Goal: Task Accomplishment & Management: Manage account settings

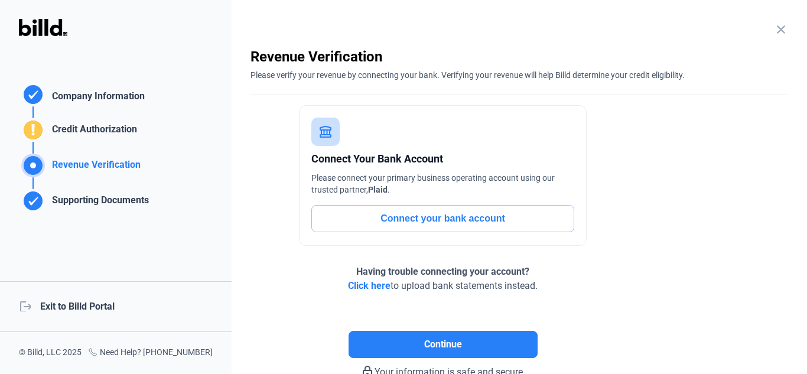
click at [63, 305] on div "logout Exit to Billd Portal" at bounding box center [116, 306] width 232 height 51
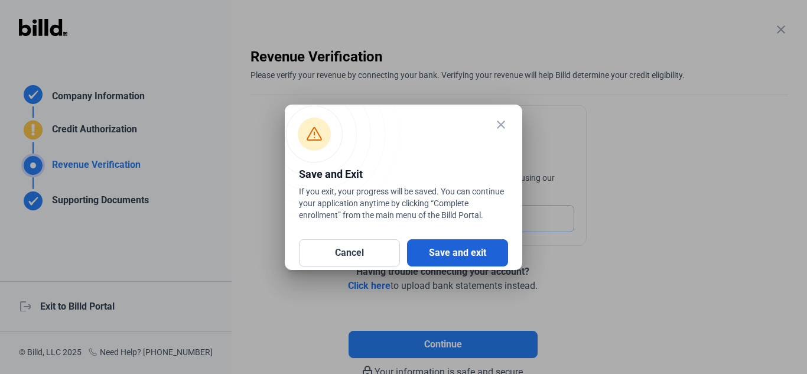
click at [432, 248] on button "Save and exit" at bounding box center [457, 252] width 101 height 27
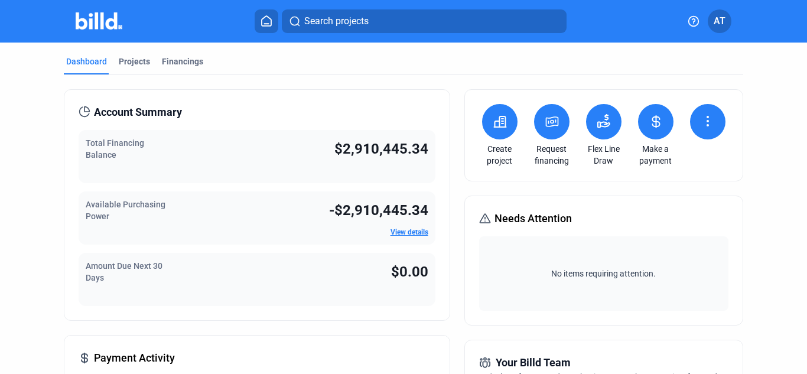
click at [641, 115] on button at bounding box center [655, 121] width 35 height 35
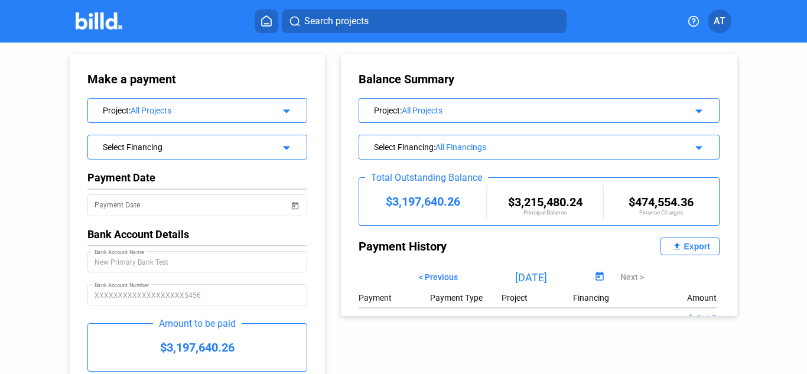
click at [107, 21] on img at bounding box center [99, 20] width 47 height 17
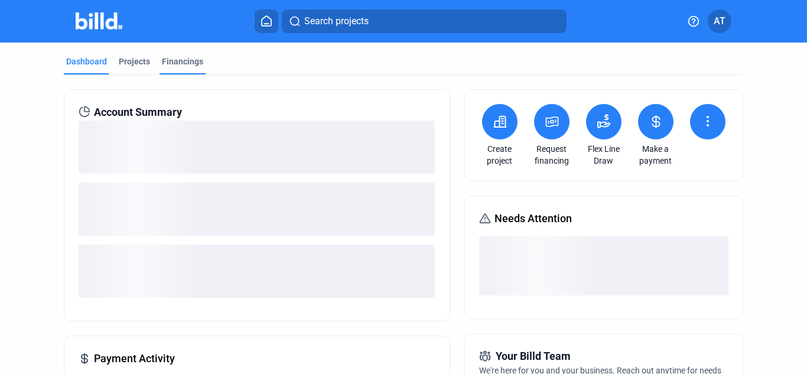
click at [190, 64] on div "Financings" at bounding box center [182, 62] width 41 height 12
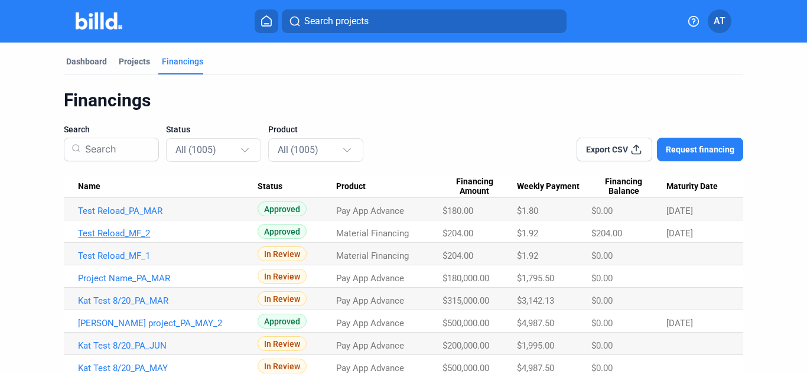
click at [139, 234] on link "Test Reload_MF_2" at bounding box center [168, 233] width 180 height 11
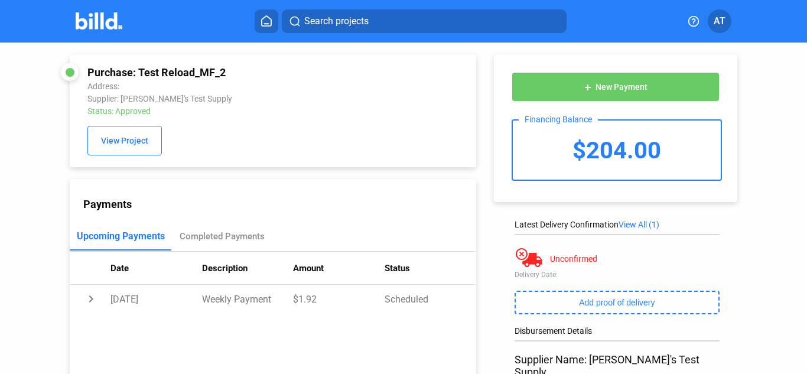
click at [647, 86] on button "add New Payment" at bounding box center [616, 87] width 208 height 30
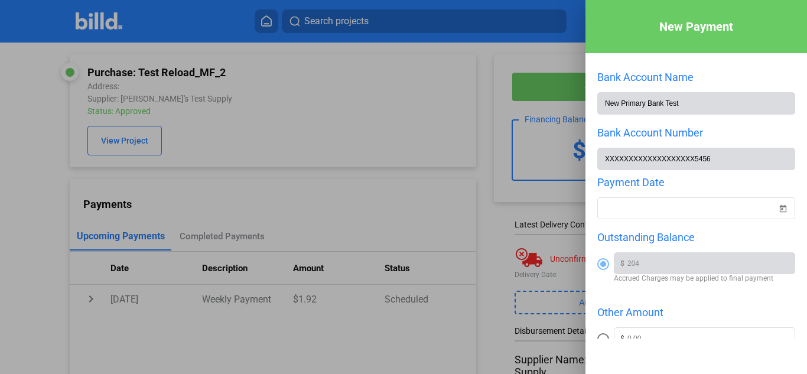
scroll to position [116, 0]
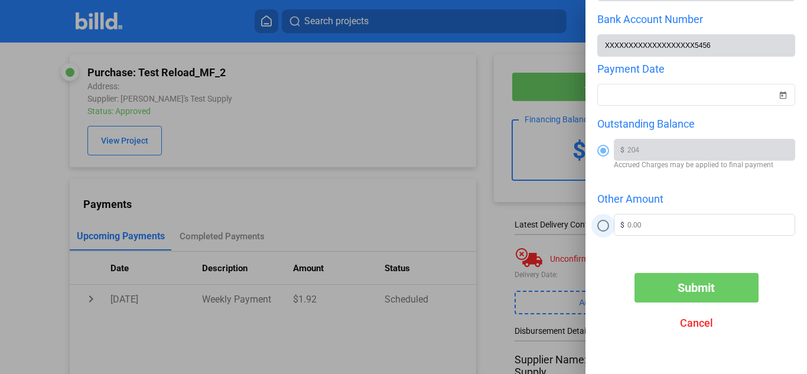
click at [601, 223] on span at bounding box center [603, 226] width 12 height 12
click at [601, 223] on input "radio" at bounding box center [603, 226] width 12 height 12
radio input "true"
click at [775, 94] on span "Open calendar" at bounding box center [782, 88] width 28 height 28
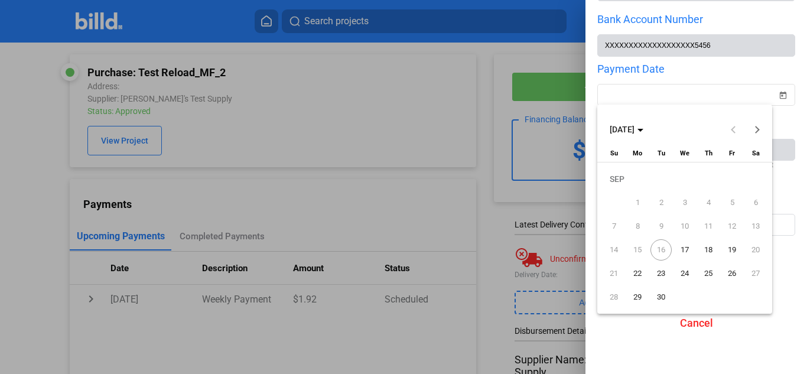
click at [662, 292] on span "30" at bounding box center [660, 296] width 21 height 21
type input "[DATE]"
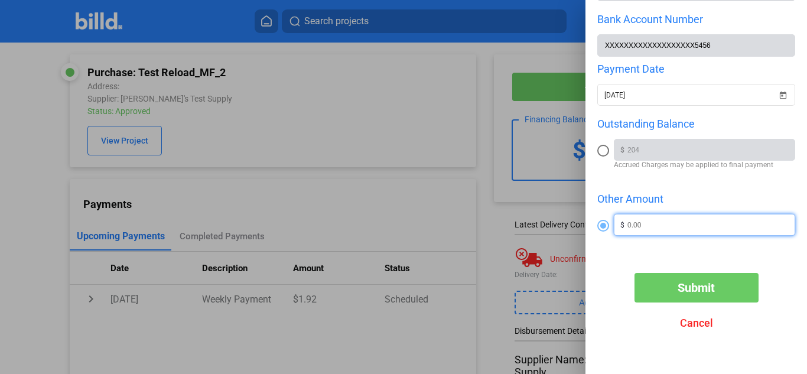
click at [670, 224] on input "text" at bounding box center [710, 223] width 167 height 18
type input "0"
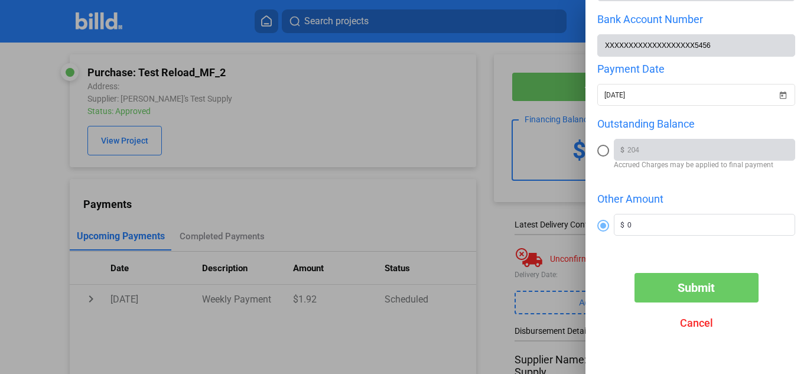
click at [644, 255] on div "Bank Account Name New Primary Bank Test Bank Account Number XXXXXXXXXXXXXXXXXXX…" at bounding box center [696, 106] width 198 height 298
click at [695, 285] on span "Submit" at bounding box center [695, 288] width 37 height 14
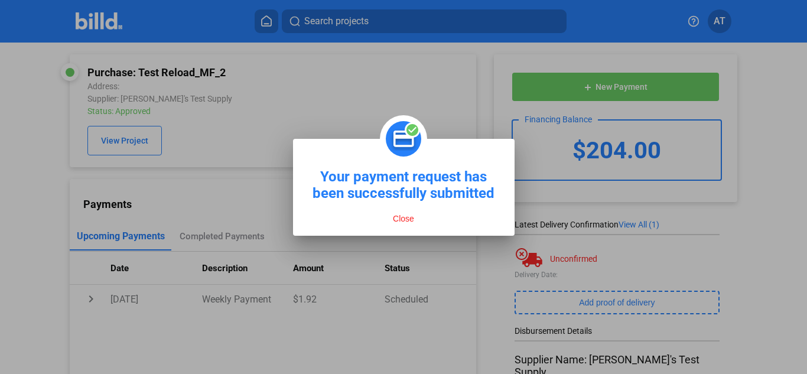
click at [402, 218] on button "Close" at bounding box center [403, 218] width 28 height 11
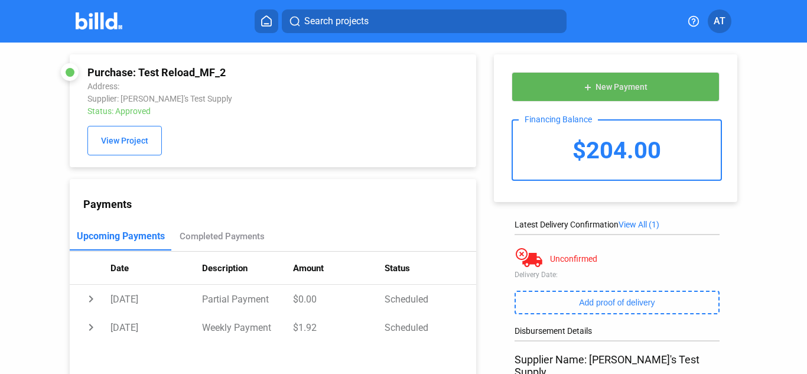
click at [644, 89] on button "add New Payment" at bounding box center [616, 87] width 208 height 30
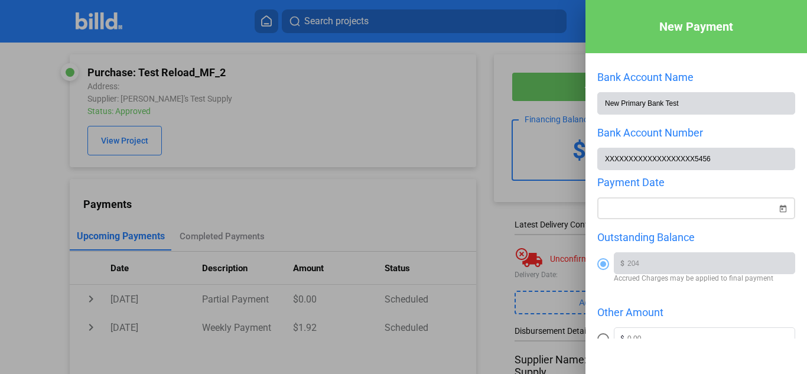
click at [770, 207] on span "Open calendar" at bounding box center [782, 201] width 28 height 28
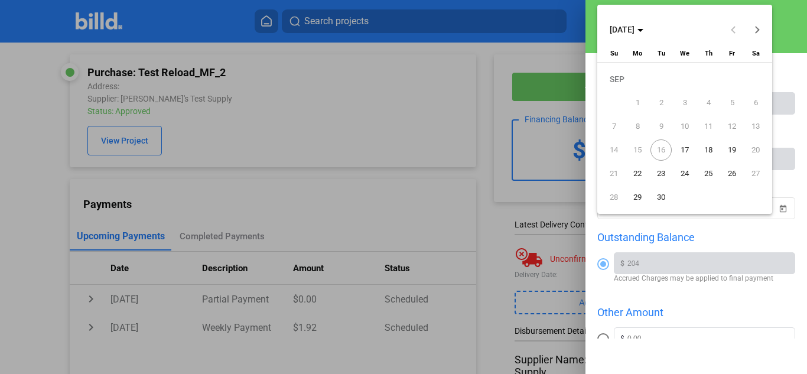
click at [656, 194] on span "30" at bounding box center [660, 197] width 21 height 21
type input "[DATE]"
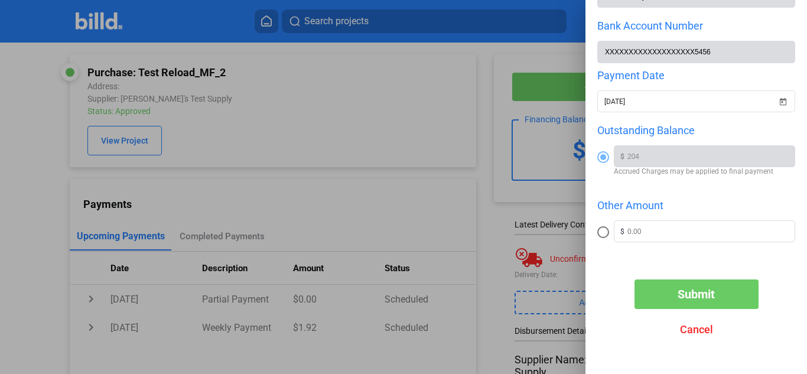
scroll to position [116, 0]
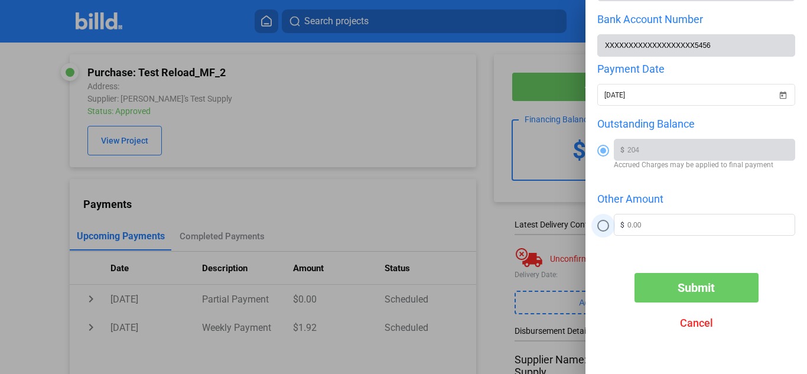
click at [604, 226] on span at bounding box center [603, 226] width 12 height 12
click at [604, 226] on input "radio" at bounding box center [603, 226] width 12 height 12
radio input "true"
click at [692, 290] on span "Submit" at bounding box center [695, 288] width 37 height 14
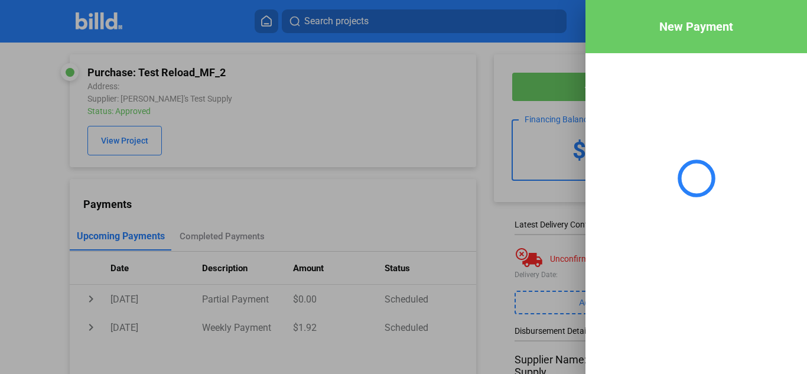
scroll to position [0, 0]
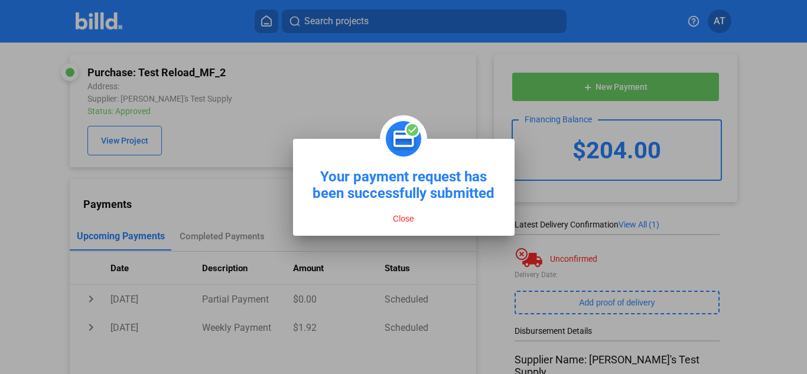
click at [398, 217] on button "Close" at bounding box center [403, 218] width 28 height 11
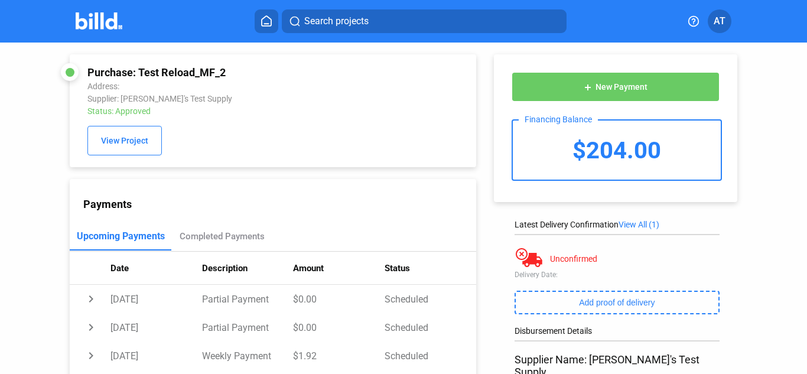
click at [660, 82] on button "add New Payment" at bounding box center [616, 87] width 208 height 30
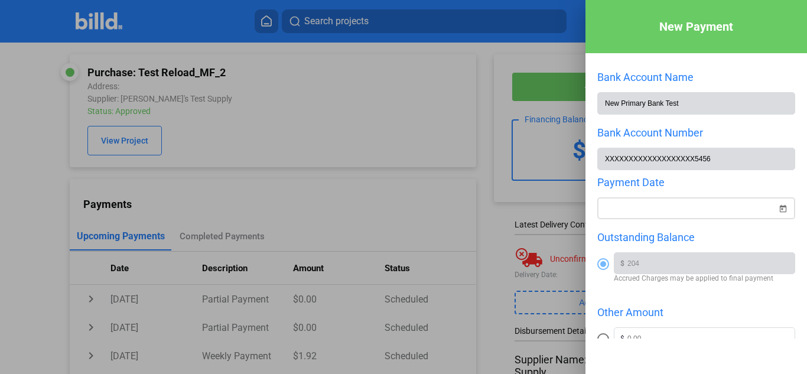
click at [774, 210] on span "Open calendar" at bounding box center [782, 201] width 28 height 28
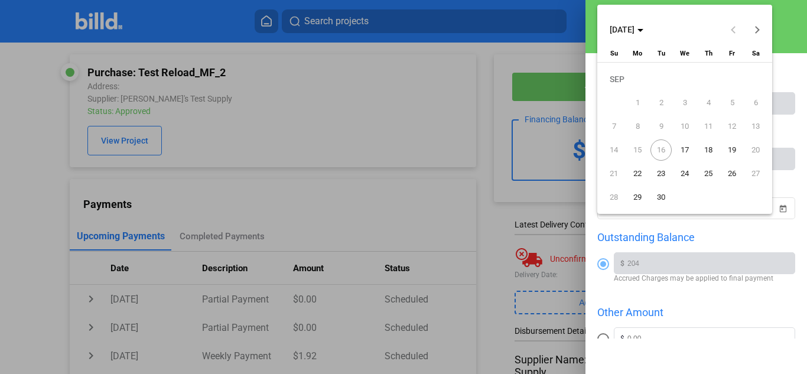
click at [758, 30] on button "Next month" at bounding box center [757, 30] width 24 height 24
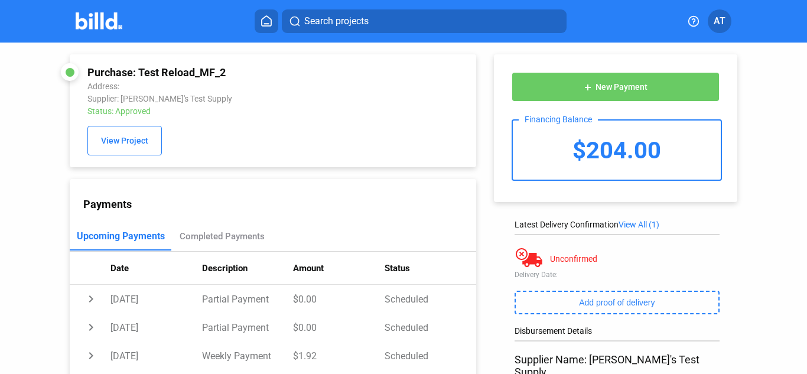
click at [662, 79] on button "add New Payment" at bounding box center [616, 87] width 208 height 30
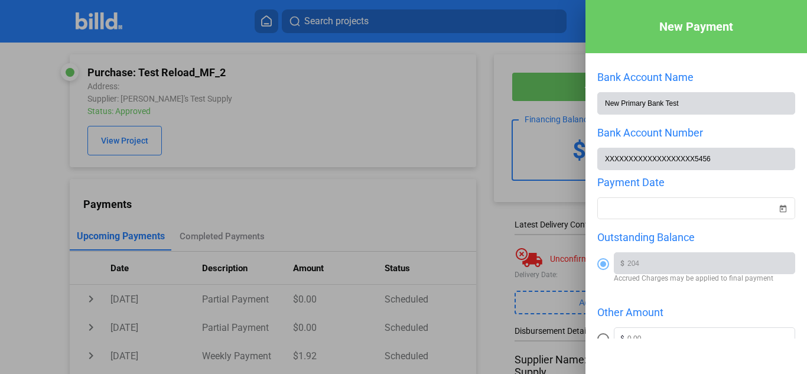
scroll to position [59, 0]
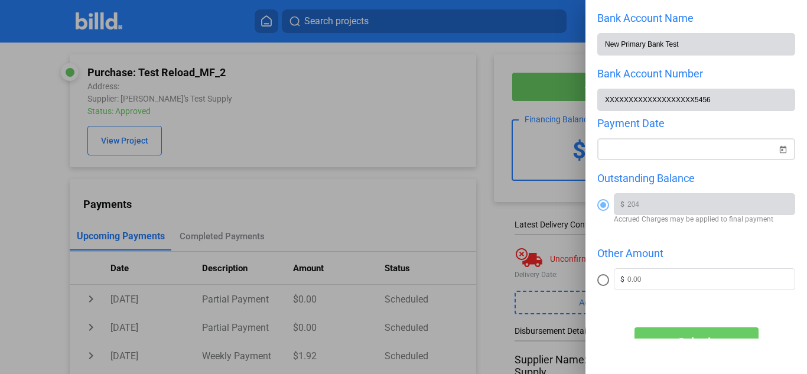
click at [771, 150] on span "Open calendar" at bounding box center [782, 142] width 28 height 28
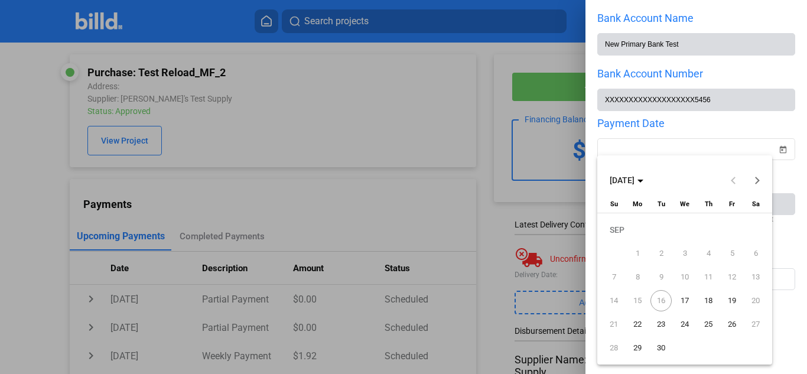
click at [708, 323] on span "25" at bounding box center [708, 324] width 21 height 21
type input "[DATE]"
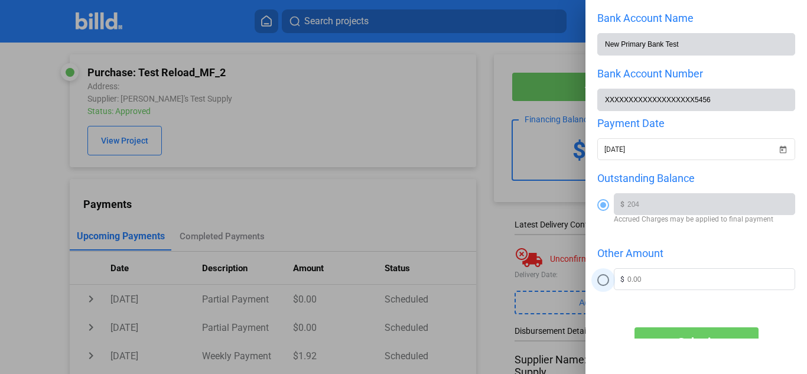
click at [606, 285] on span at bounding box center [603, 280] width 12 height 12
click at [606, 285] on input "radio" at bounding box center [603, 280] width 12 height 12
radio input "true"
click at [631, 281] on input "text" at bounding box center [710, 278] width 167 height 18
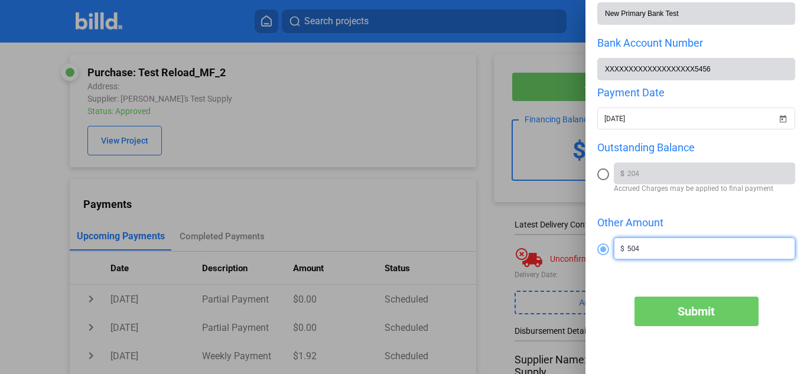
scroll to position [116, 0]
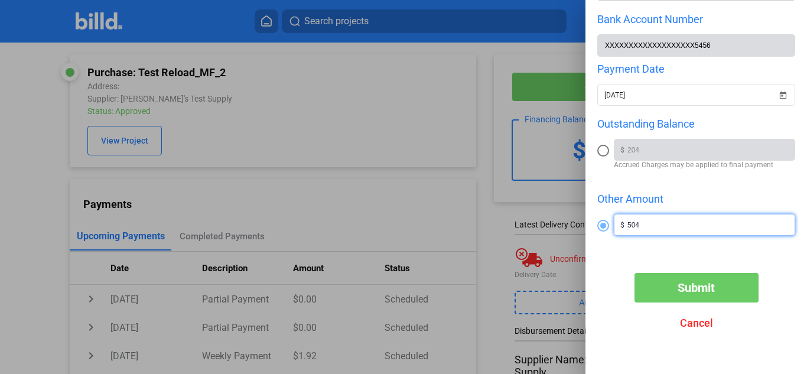
type input "504"
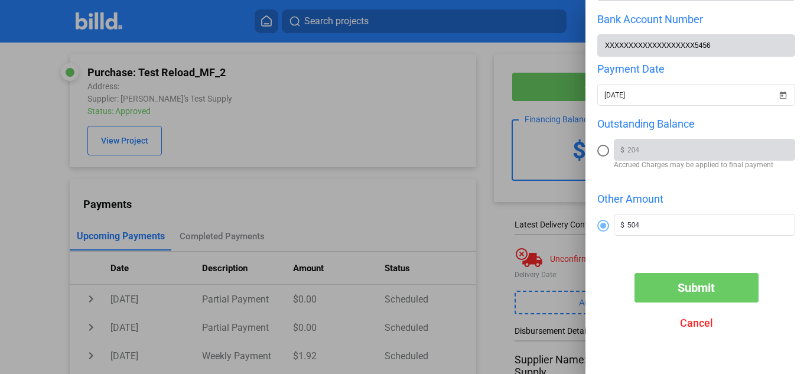
click at [682, 294] on span "Submit" at bounding box center [695, 288] width 37 height 14
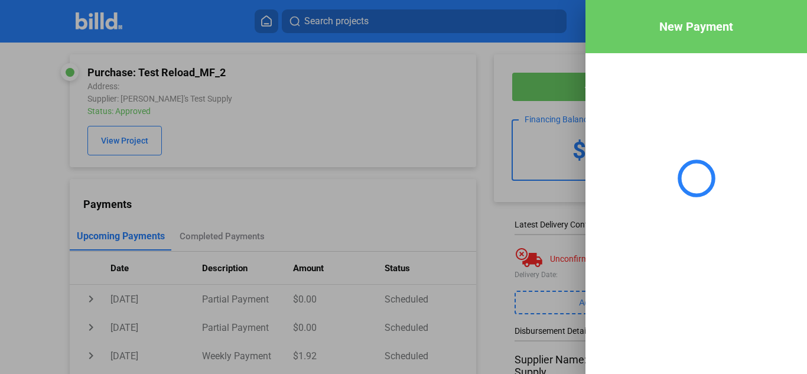
scroll to position [0, 0]
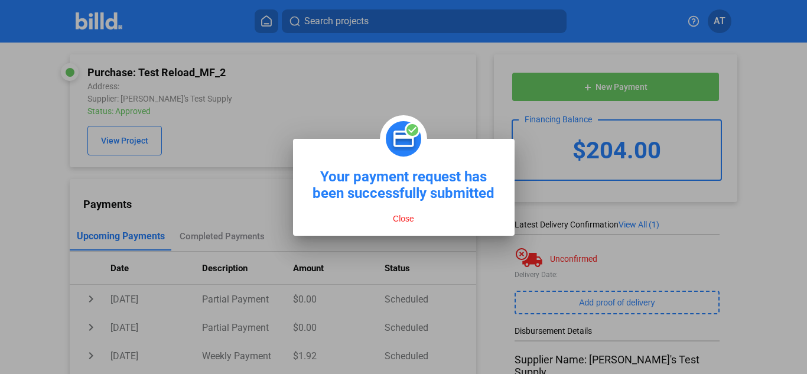
click at [402, 214] on button "Close" at bounding box center [403, 218] width 28 height 11
